Goal: Information Seeking & Learning: Find specific fact

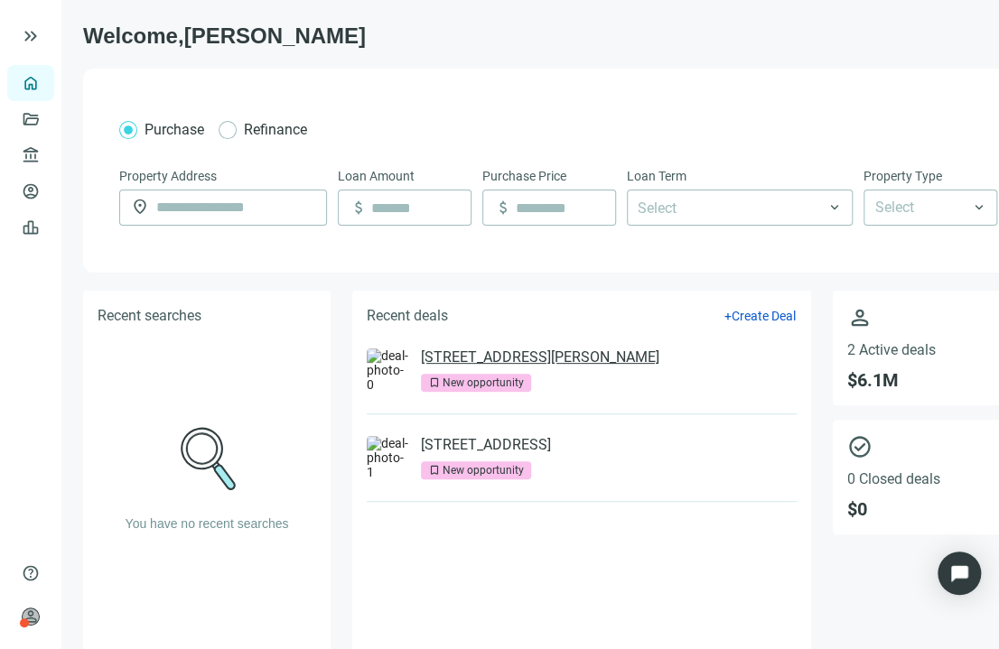
click at [501, 357] on link "[STREET_ADDRESS][PERSON_NAME]" at bounding box center [540, 358] width 238 height 18
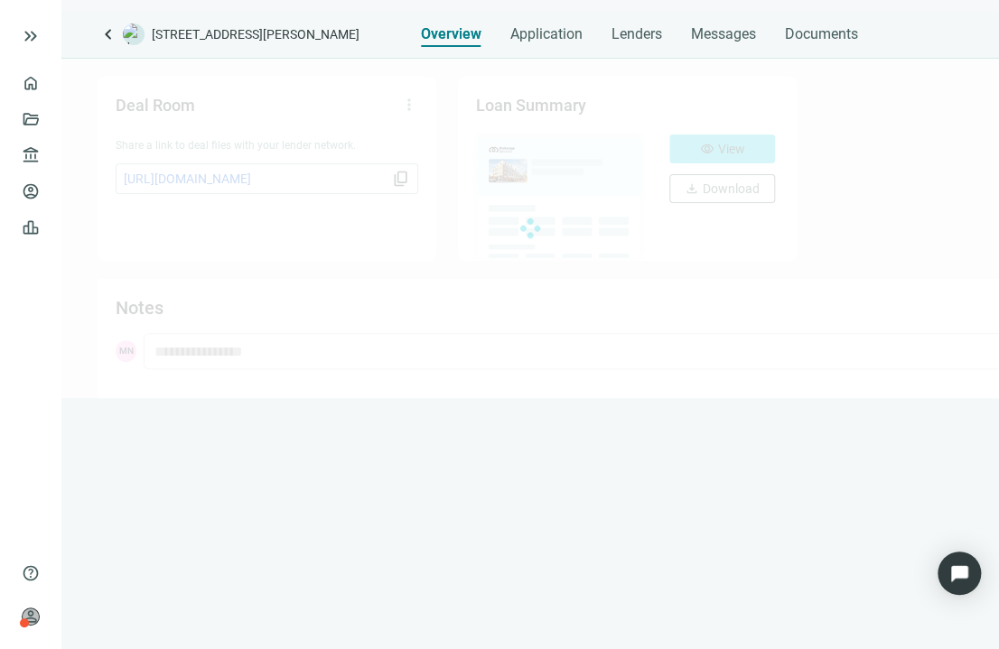
click at [702, 50] on div "keyboard_arrow_left [STREET_ADDRESS][PERSON_NAME] Overview Application Lenders …" at bounding box center [529, 330] width 937 height 638
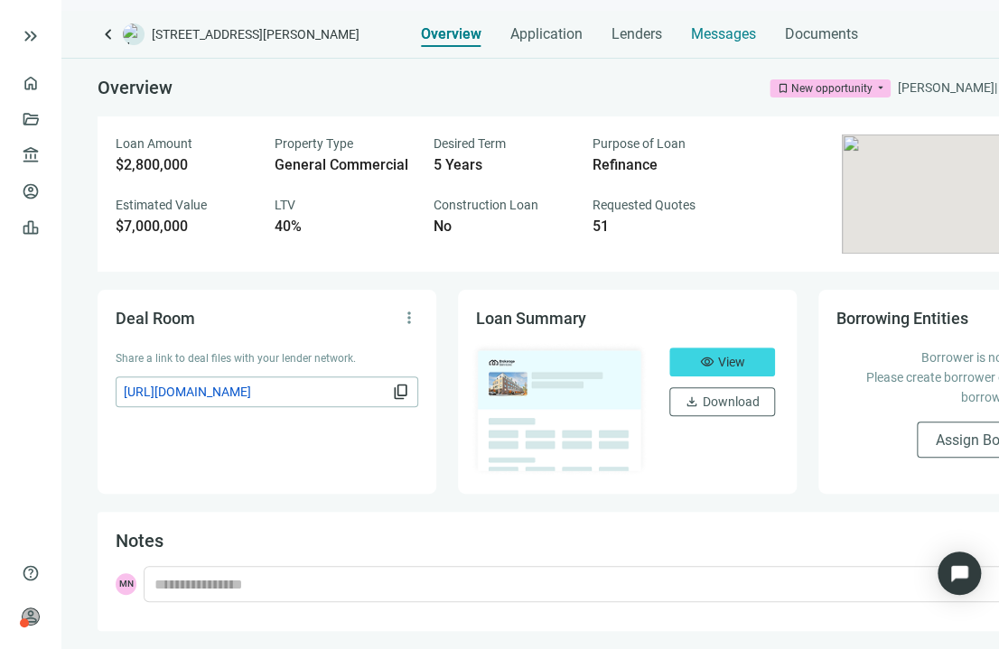
click at [710, 34] on span "Messages" at bounding box center [723, 33] width 65 height 17
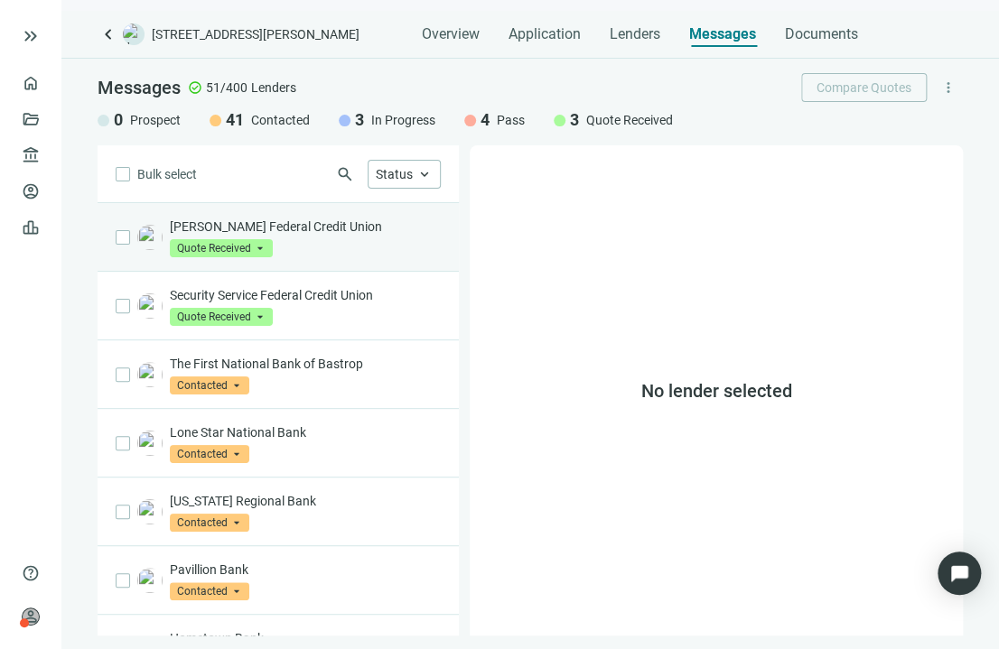
click at [297, 255] on div "[PERSON_NAME] Federal Credit Union Quote Received arrow_drop_down" at bounding box center [305, 238] width 271 height 40
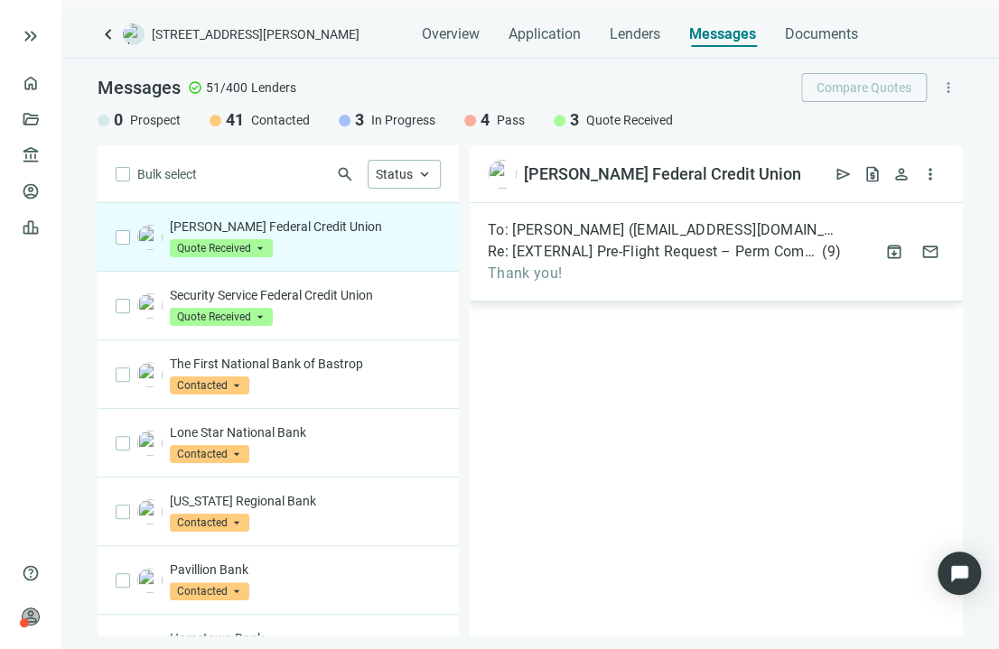
click at [664, 259] on span "Re: [EXTERNAL] Pre-Flight Request – Perm Commercial Loan - [STREET_ADDRESS][PER…" at bounding box center [653, 252] width 330 height 18
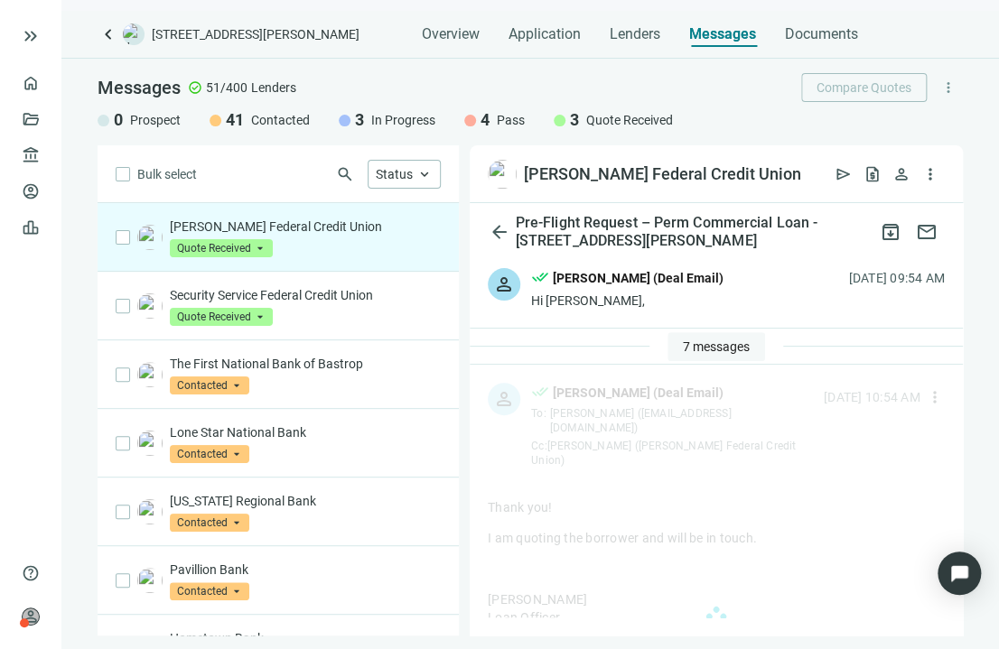
click at [687, 346] on span "7 messages" at bounding box center [716, 346] width 67 height 14
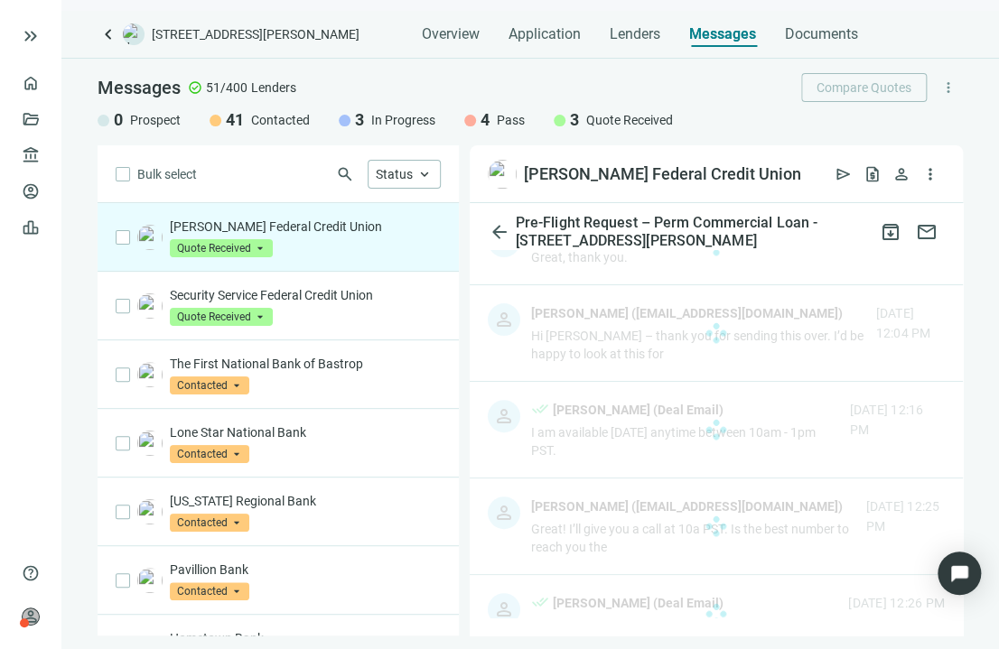
scroll to position [632, 0]
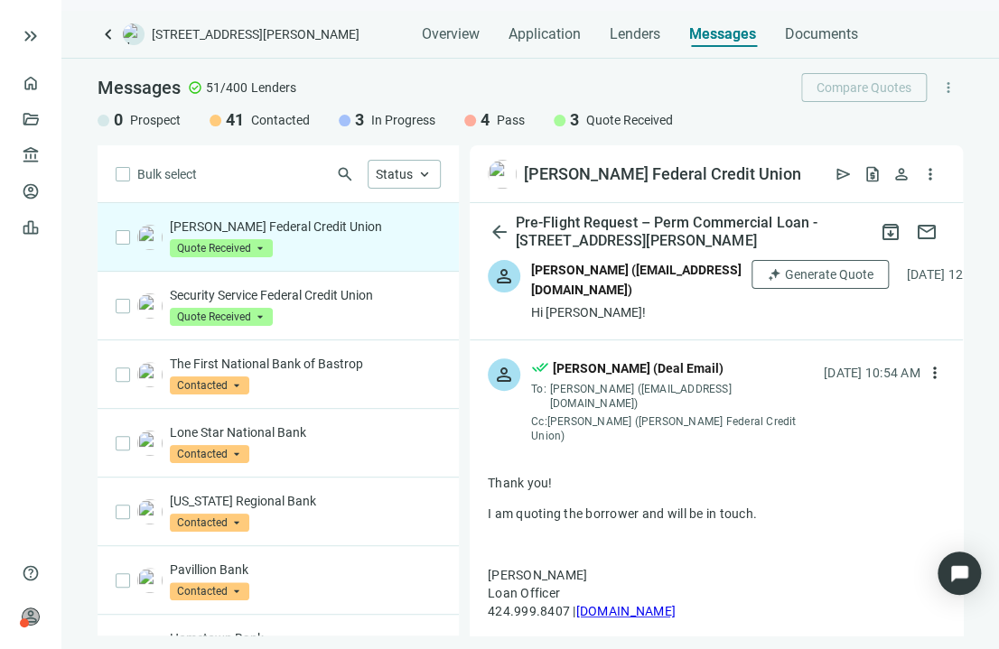
click at [654, 324] on div "person [PERSON_NAME] ([EMAIL_ADDRESS][DOMAIN_NAME]) Hi [PERSON_NAME]! Generate …" at bounding box center [716, 291] width 493 height 98
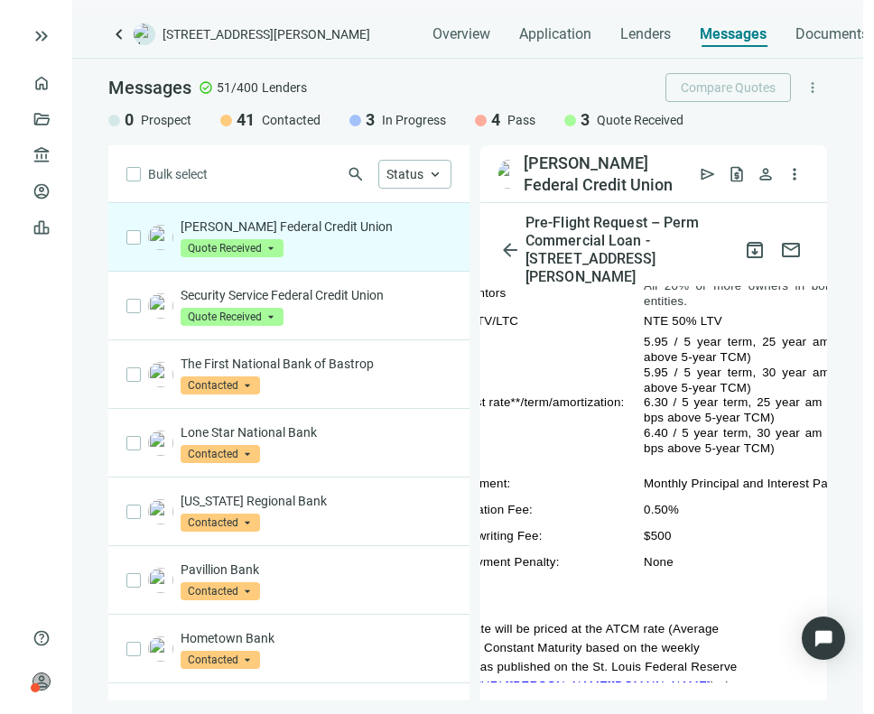
scroll to position [1199, 67]
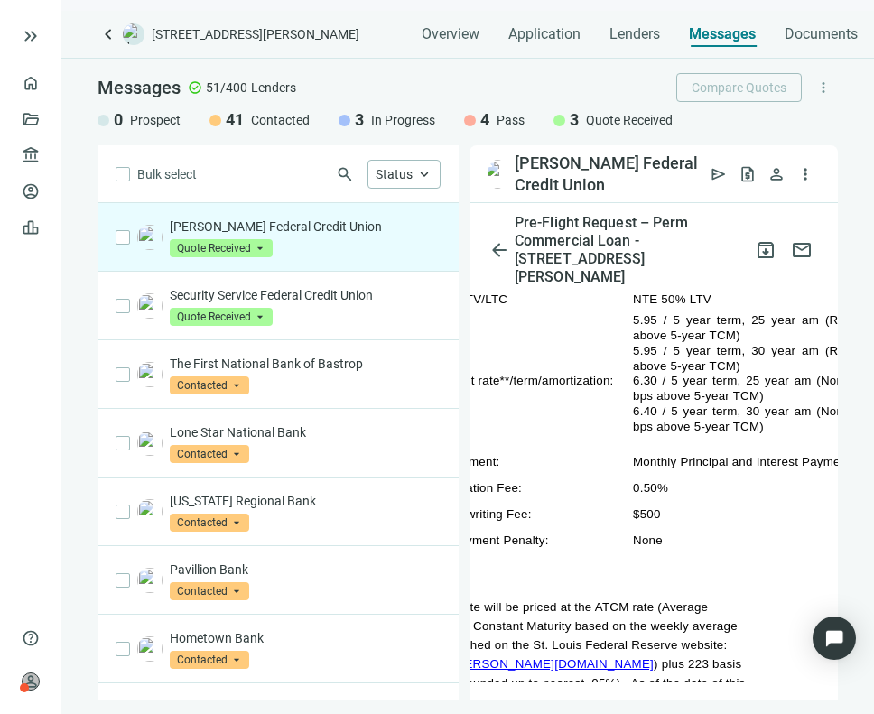
click at [672, 541] on p "None" at bounding box center [789, 540] width 313 height 15
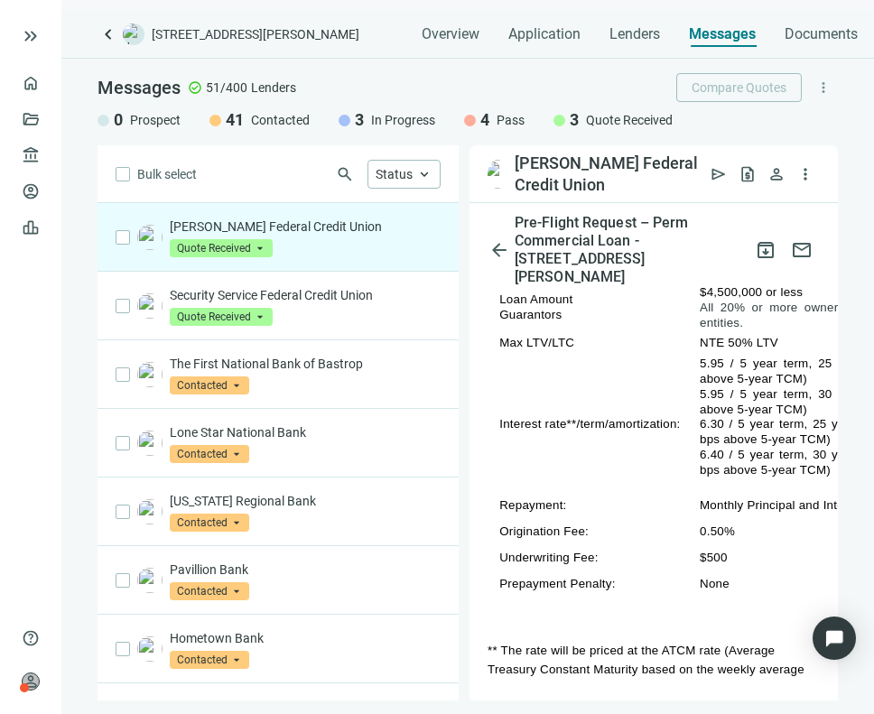
scroll to position [1028, 0]
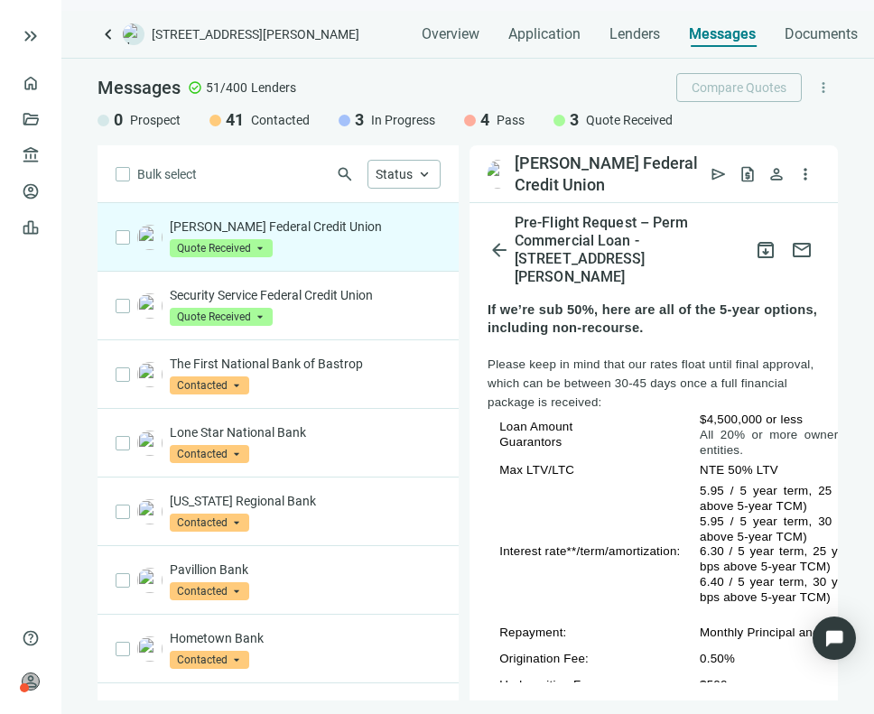
drag, startPoint x: 650, startPoint y: 533, endPoint x: 498, endPoint y: 428, distance: 185.1
click at [498, 428] on tbody "Loan Amount [GEOGRAPHIC_DATA] $4,500,000 or less All 20% or more owners in borr…" at bounding box center [756, 581] width 526 height 338
click at [634, 407] on span "Please keep in mind that our rates float until final approval, which can be bet…" at bounding box center [651, 383] width 327 height 51
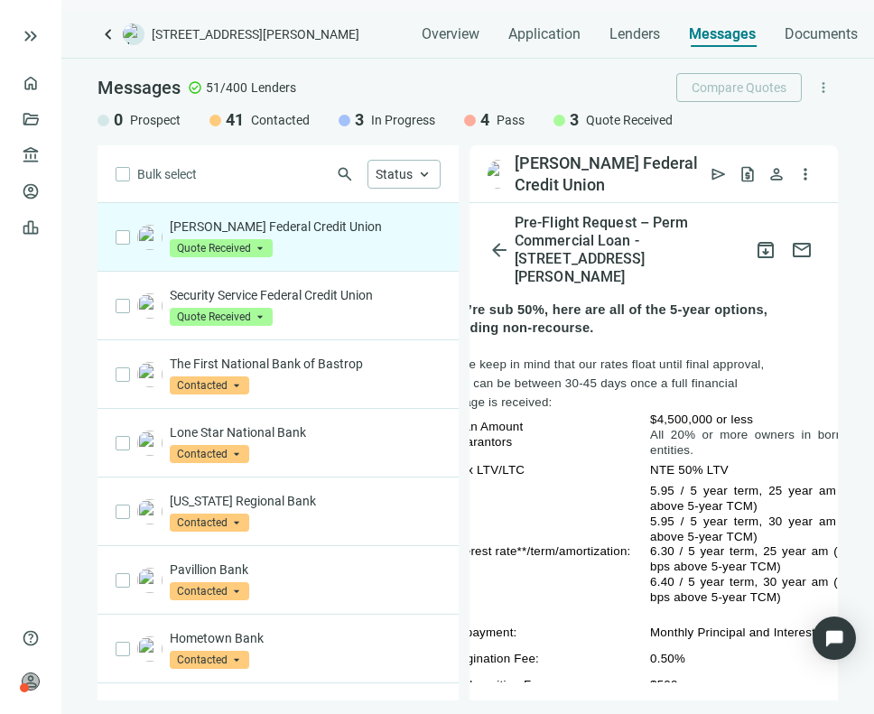
scroll to position [1028, 61]
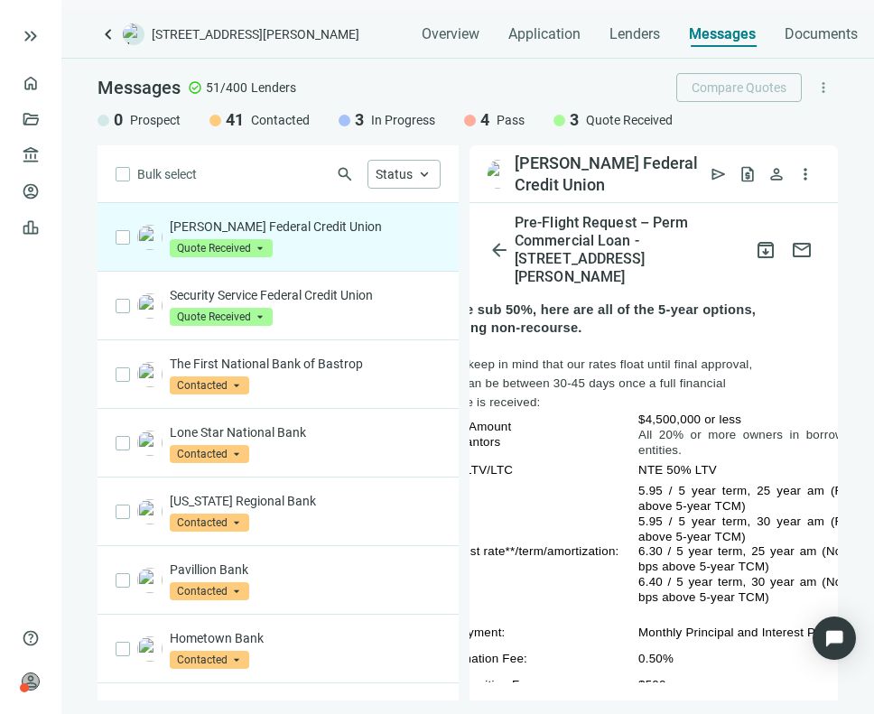
click at [689, 472] on span "NTE 50% LTV" at bounding box center [677, 470] width 79 height 14
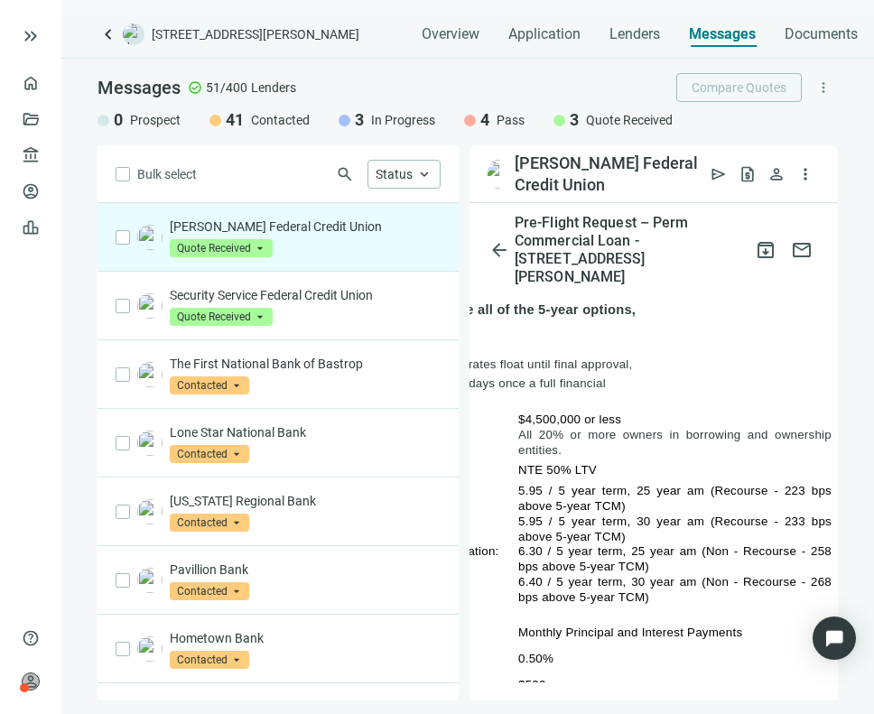
drag, startPoint x: 682, startPoint y: 447, endPoint x: 783, endPoint y: 454, distance: 101.4
click at [784, 454] on span "All 20% or more owners in borrowing and ownership entities." at bounding box center [674, 442] width 313 height 29
click at [720, 457] on td "NTE 50% LTV" at bounding box center [675, 470] width 326 height 26
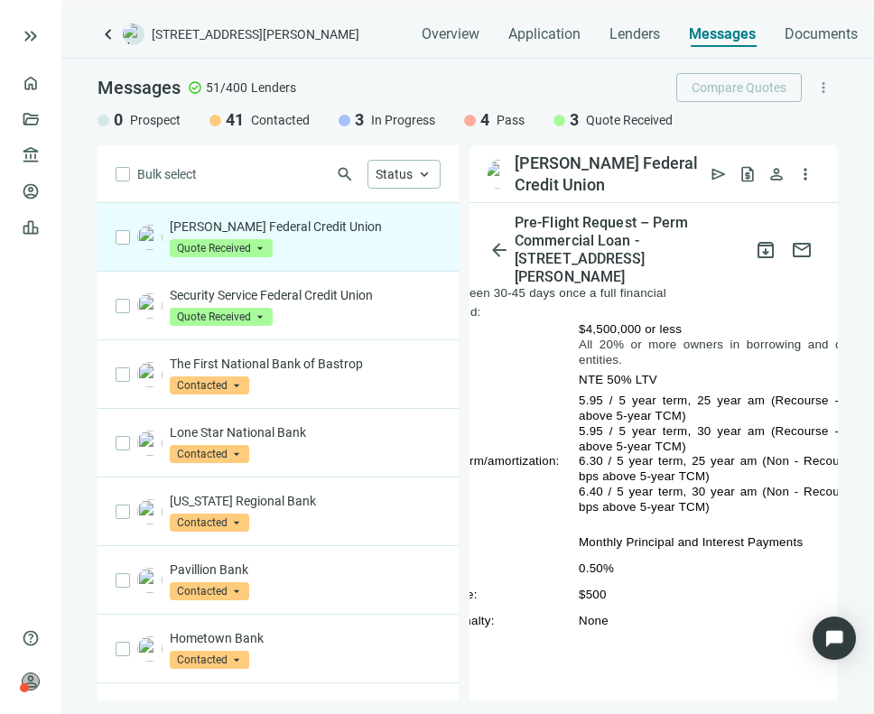
scroll to position [1119, 125]
click at [702, 577] on td "0.50%" at bounding box center [732, 568] width 326 height 26
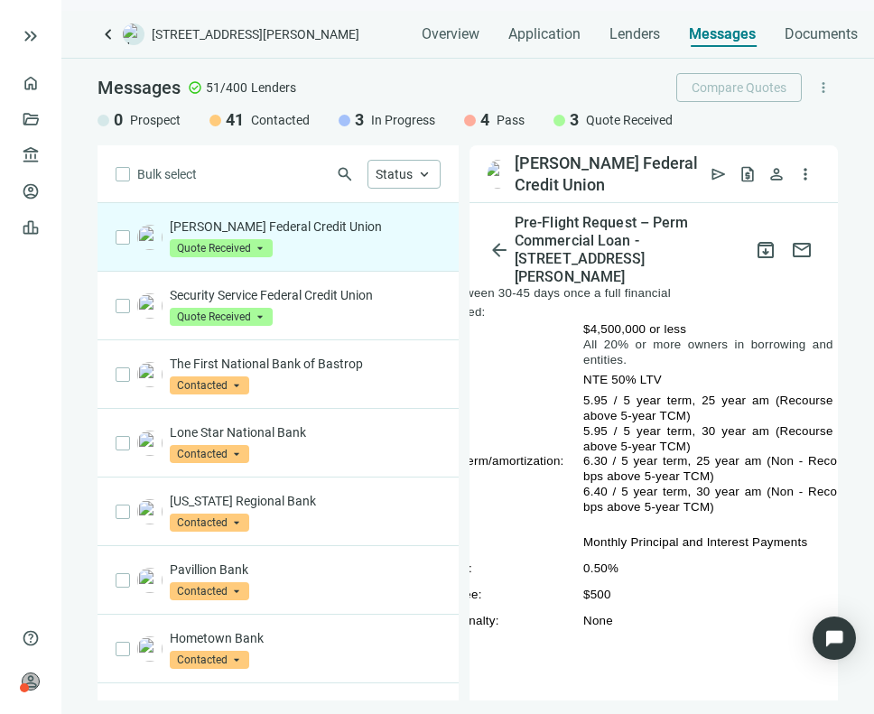
scroll to position [1119, 123]
